Goal: Transaction & Acquisition: Purchase product/service

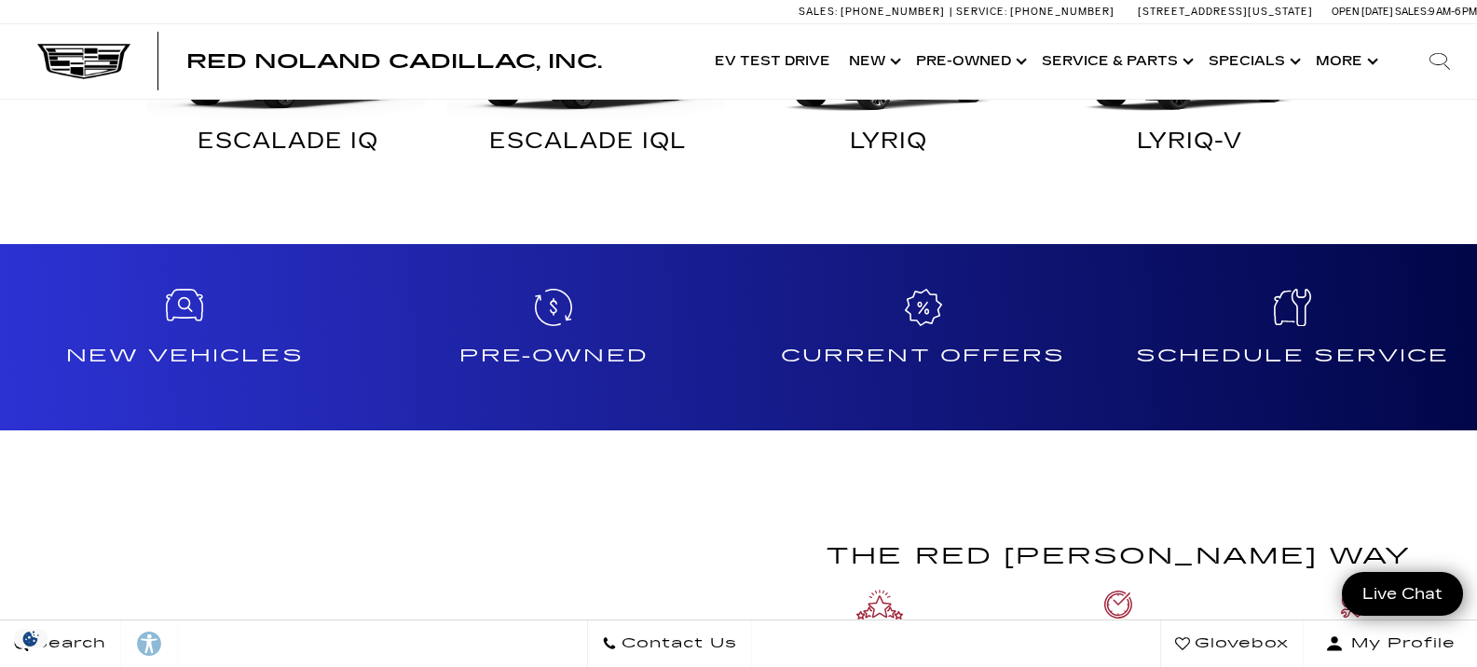
scroll to position [1398, 0]
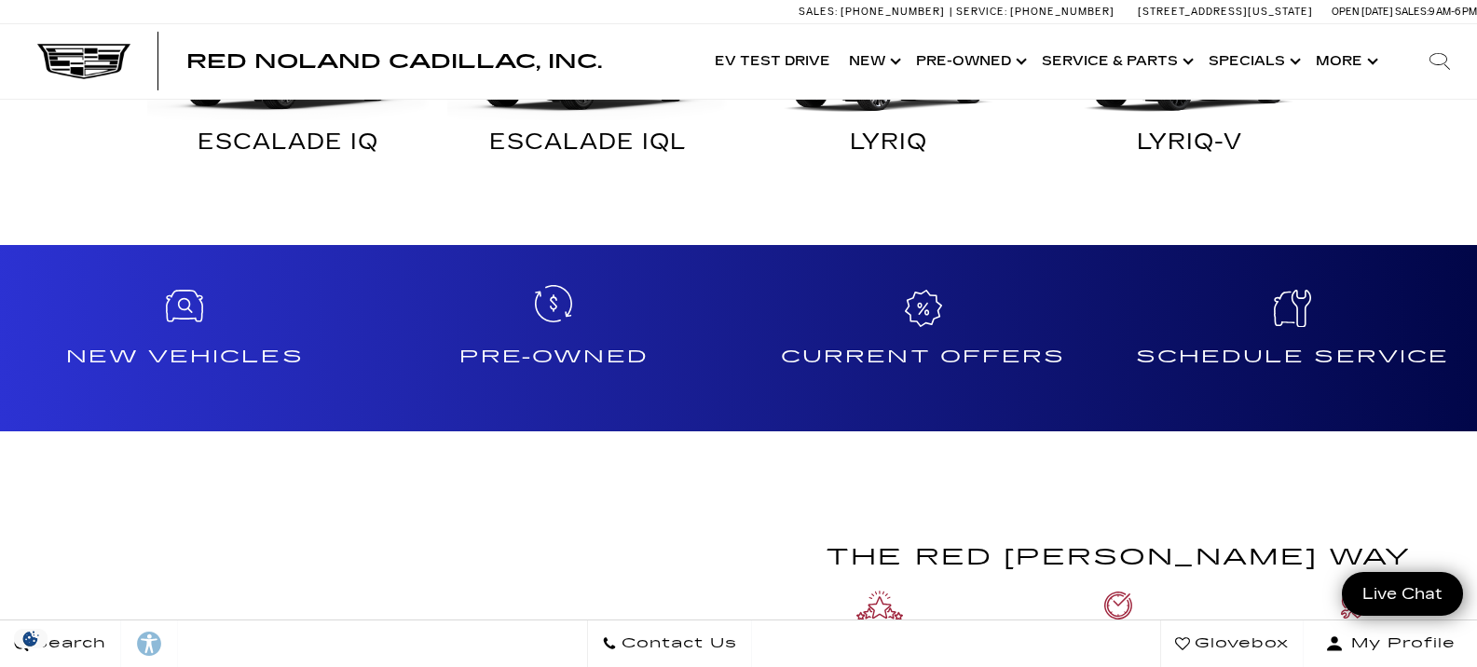
click at [560, 312] on icon at bounding box center [553, 303] width 37 height 37
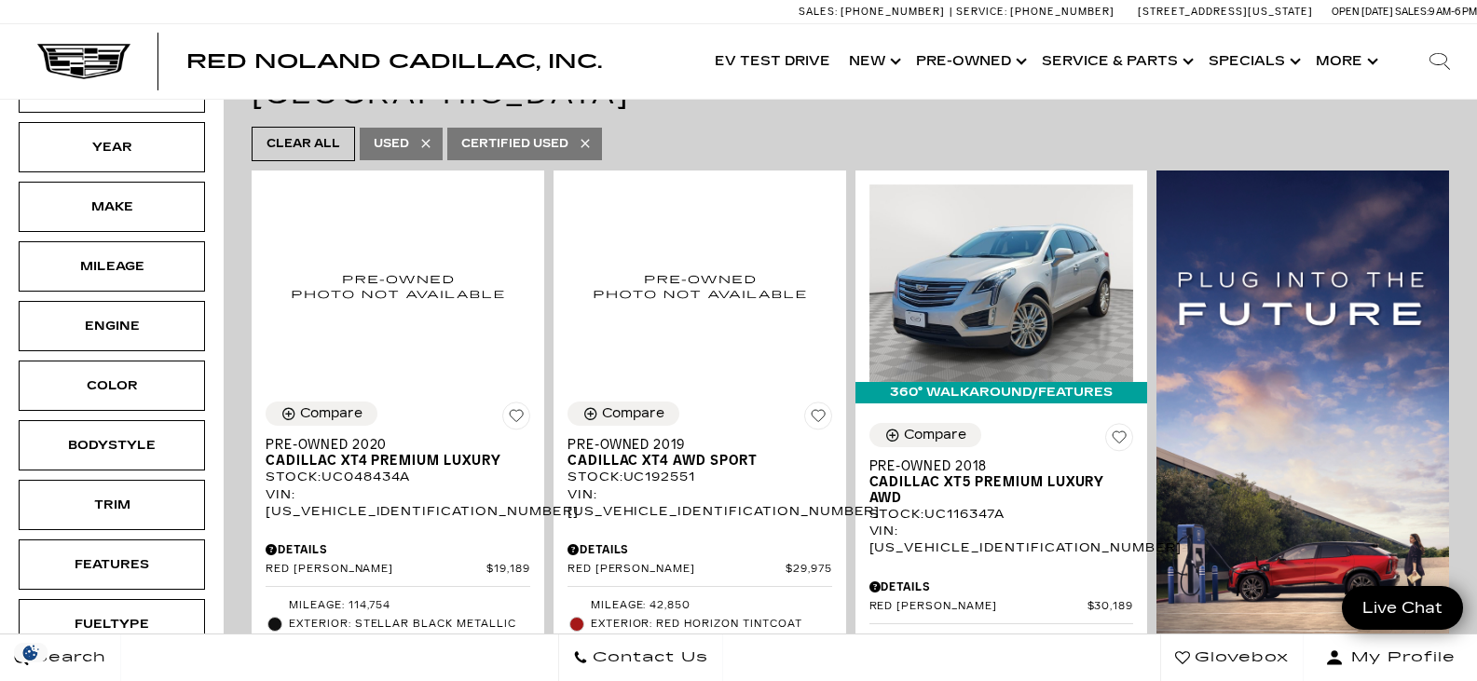
scroll to position [373, 0]
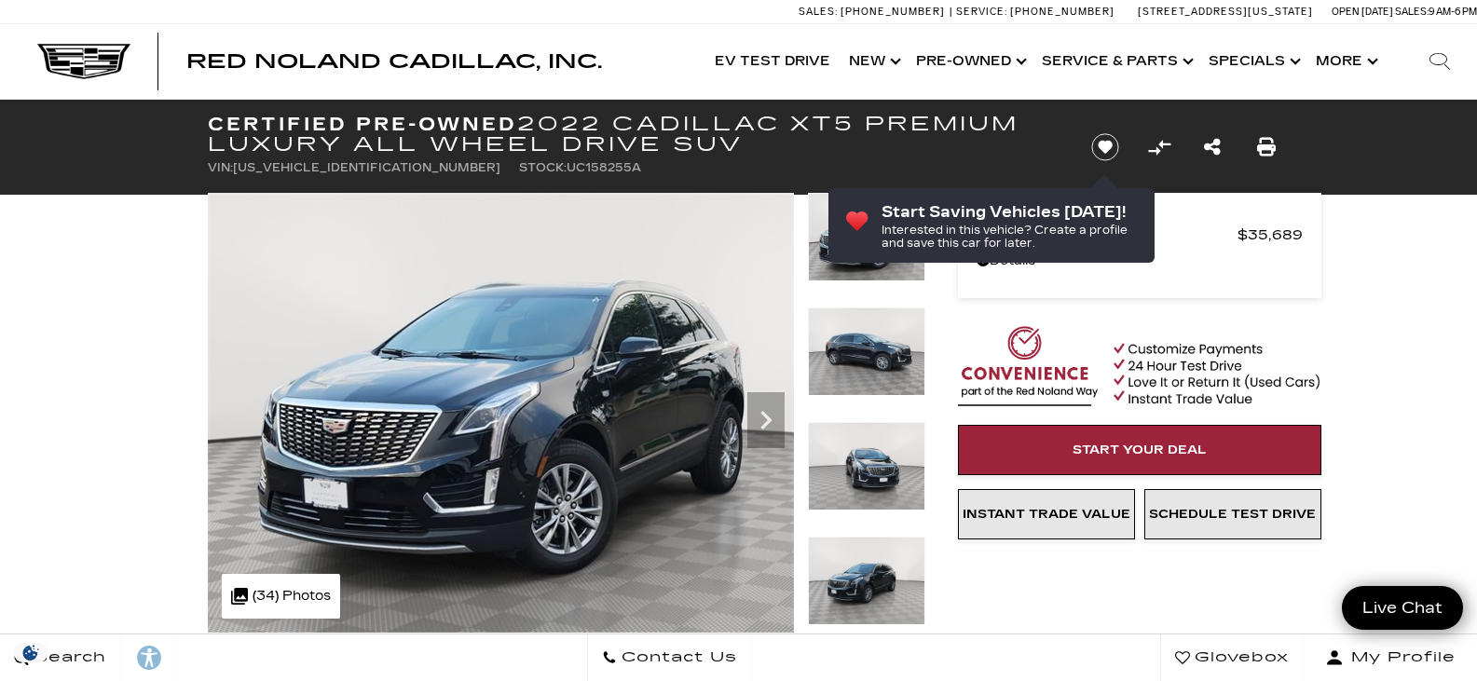
click at [870, 368] on img at bounding box center [866, 352] width 117 height 89
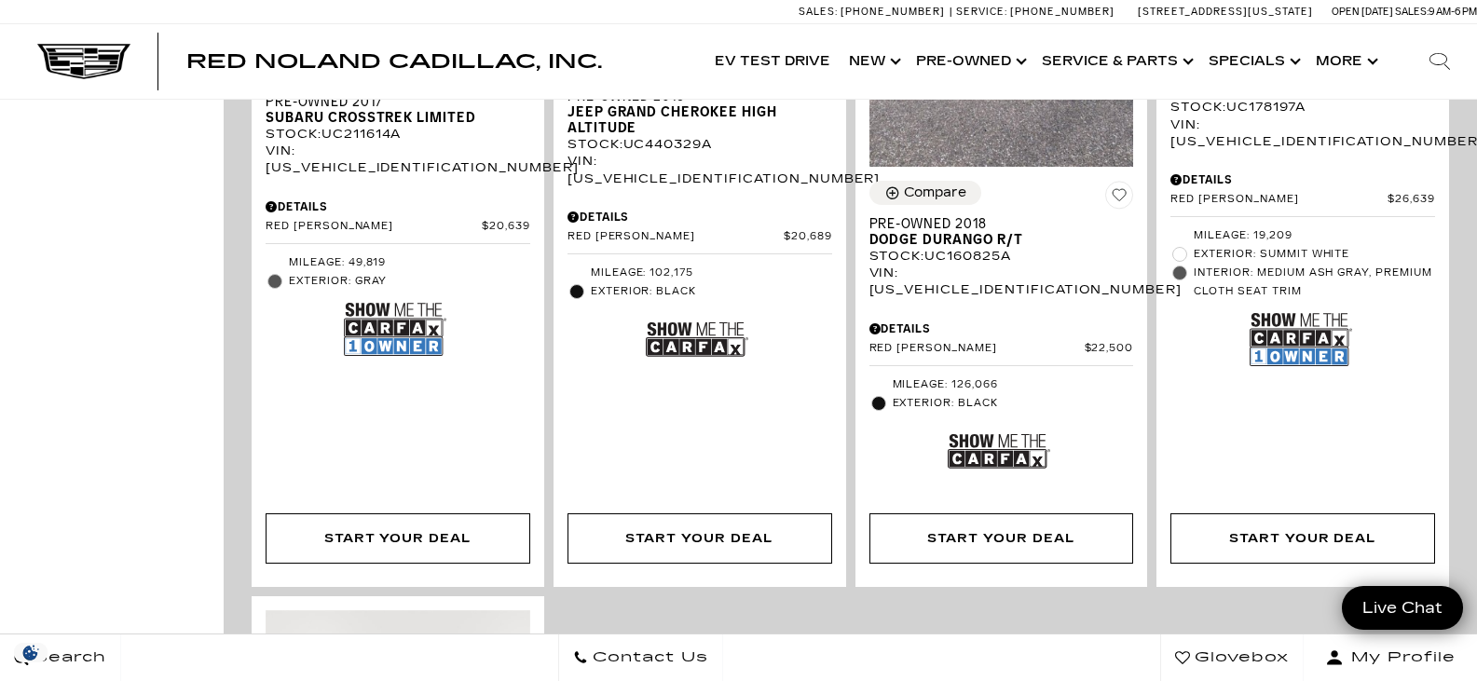
scroll to position [3914, 0]
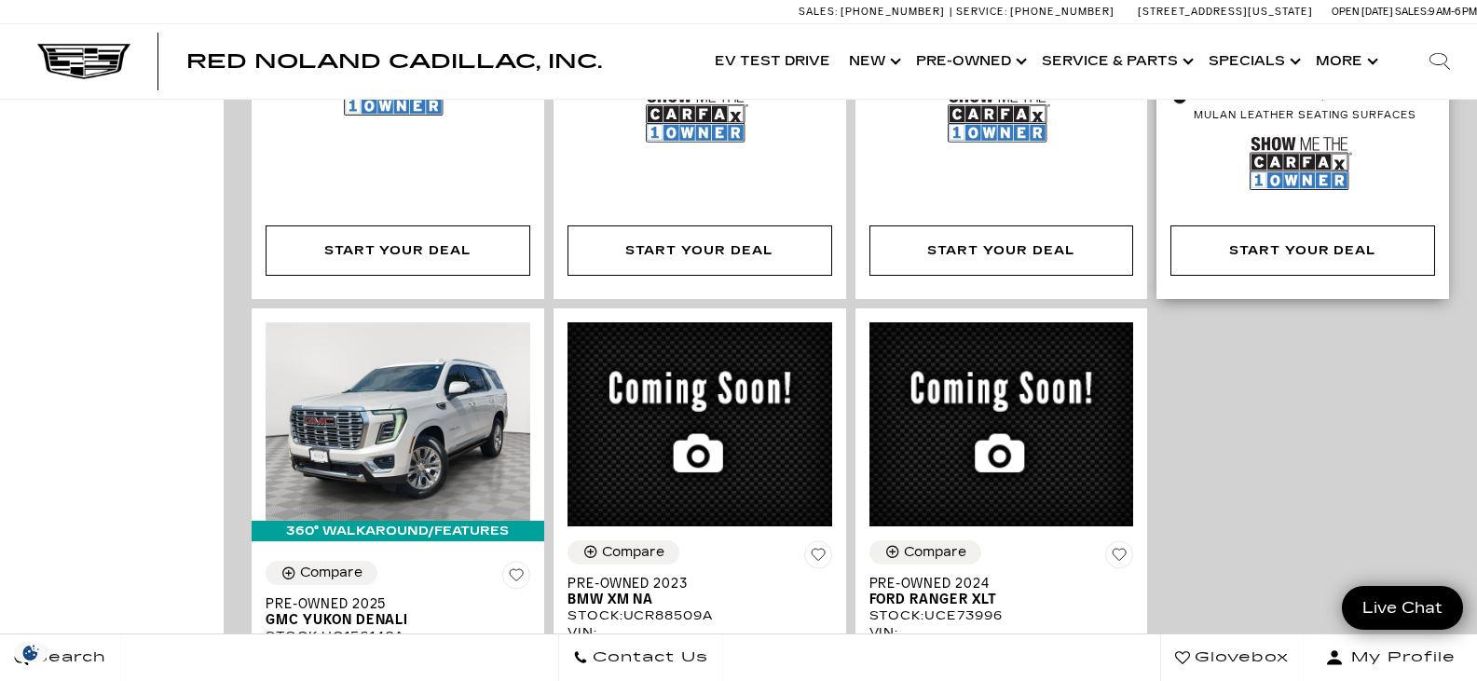
scroll to position [2423, 0]
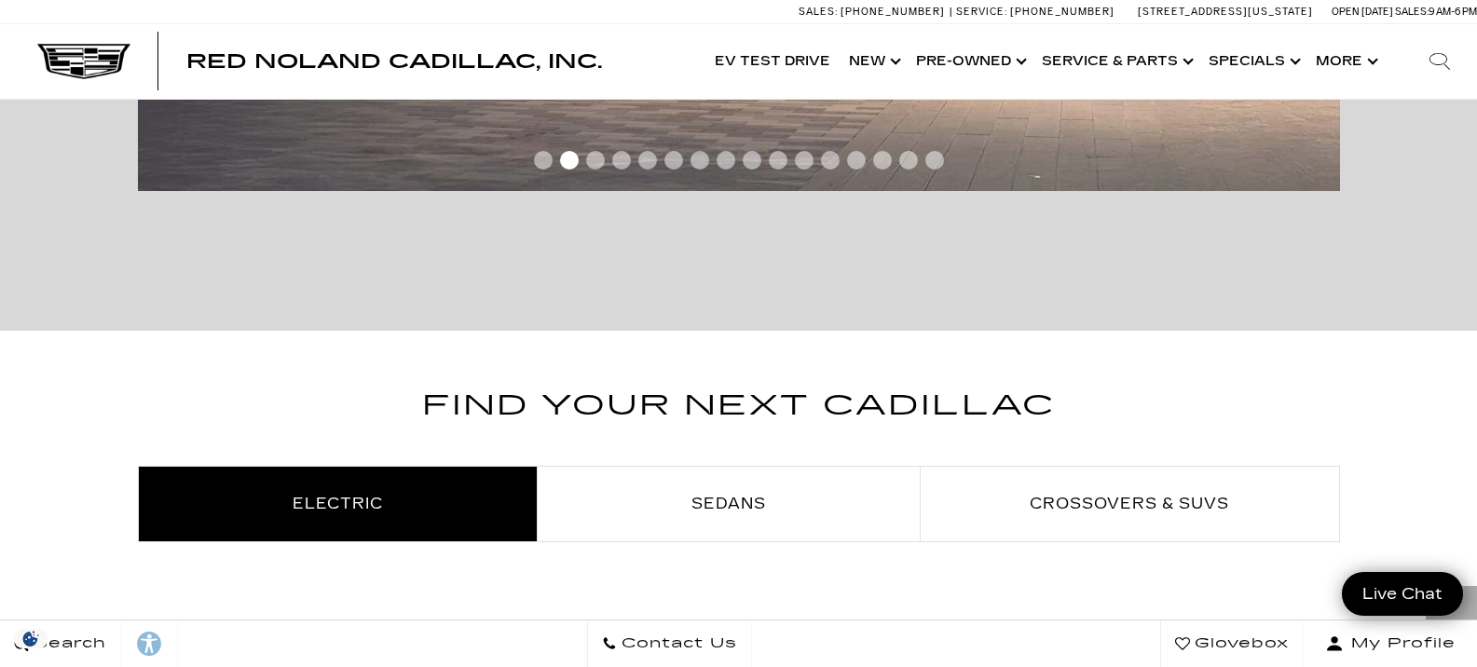
scroll to position [746, 0]
